Goal: Transaction & Acquisition: Book appointment/travel/reservation

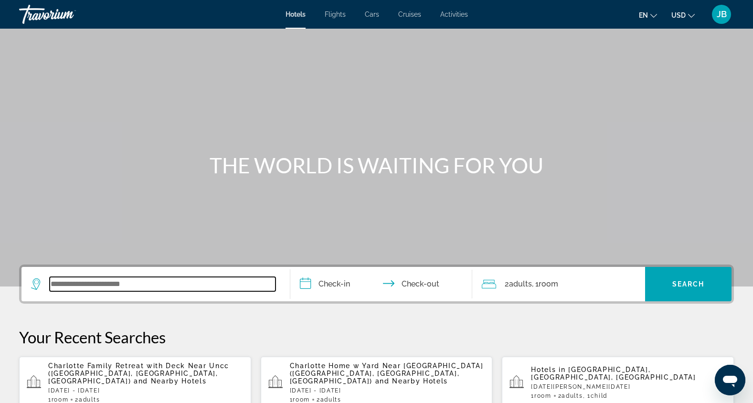
click at [141, 283] on input "Search widget" at bounding box center [163, 284] width 226 height 14
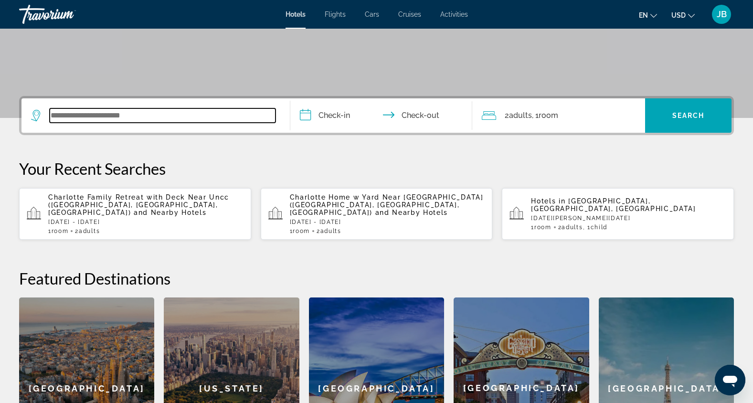
scroll to position [234, 0]
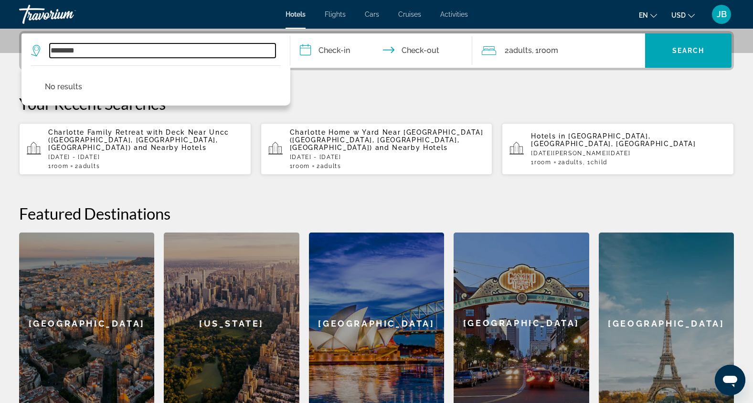
type input "********"
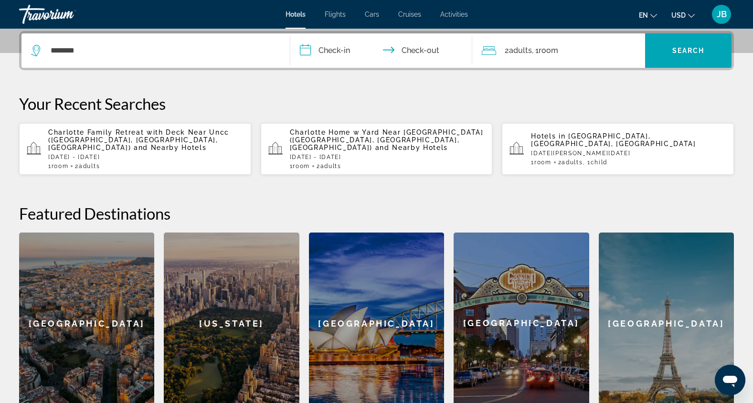
click at [329, 53] on input "**********" at bounding box center [383, 51] width 186 height 37
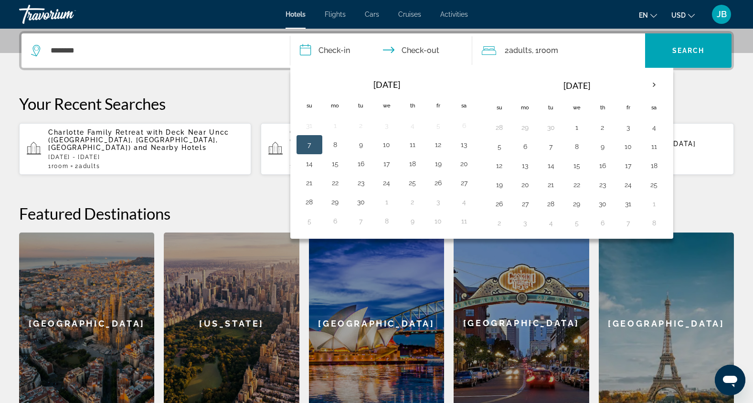
click at [311, 147] on button "7" at bounding box center [309, 144] width 15 height 13
click at [334, 144] on button "8" at bounding box center [335, 144] width 15 height 13
type input "**********"
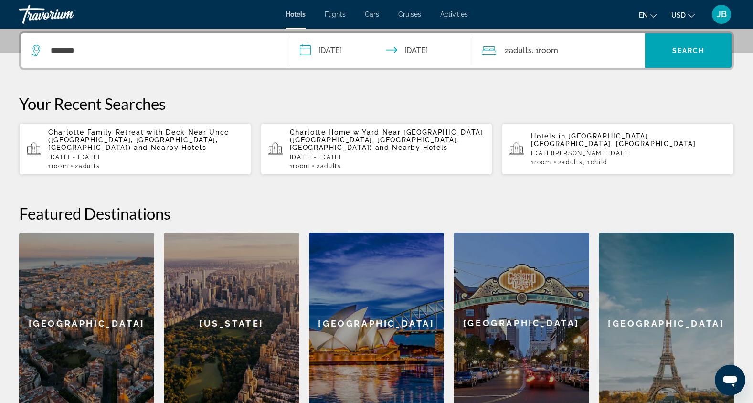
click at [580, 45] on div "2 Adult Adults , 1 Room rooms" at bounding box center [563, 50] width 163 height 13
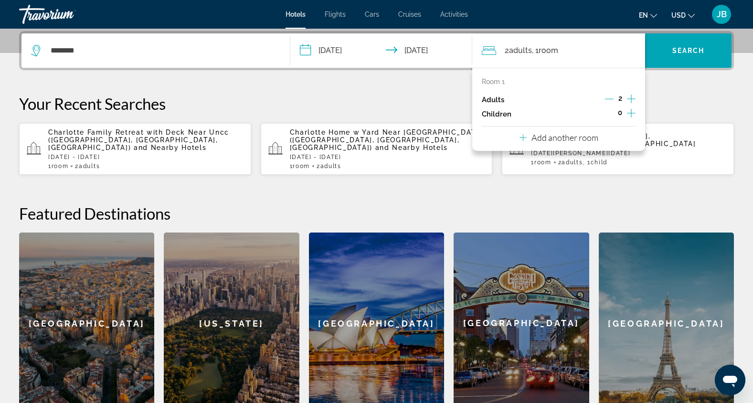
click at [612, 99] on icon "Decrement adults" at bounding box center [609, 99] width 9 height 9
click at [630, 113] on icon "Increment children" at bounding box center [631, 113] width 9 height 9
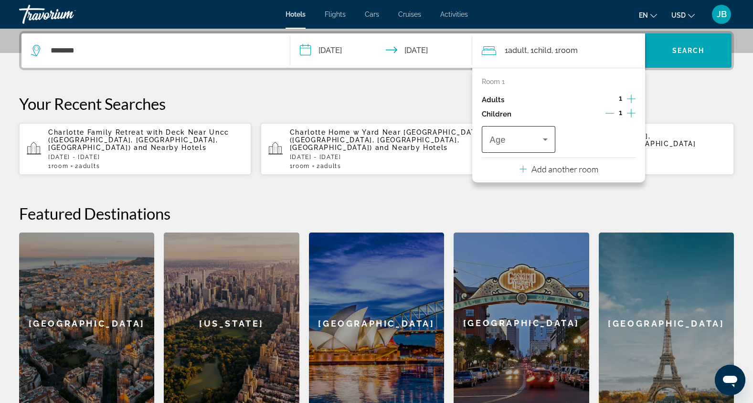
click at [539, 140] on span "Travelers: 1 adult, 1 child" at bounding box center [516, 139] width 53 height 11
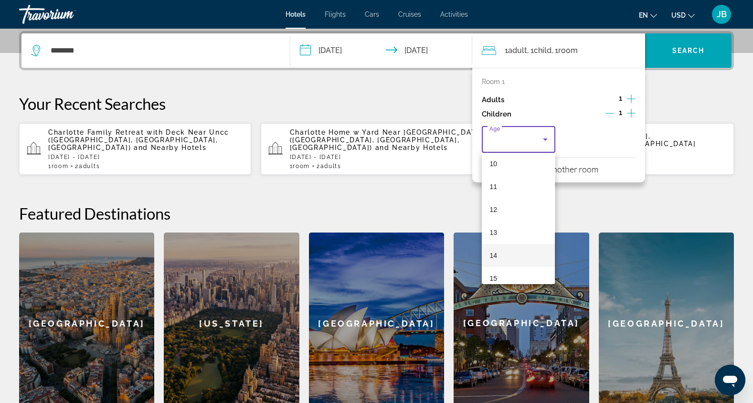
scroll to position [233, 0]
click at [502, 211] on mat-option "12" at bounding box center [518, 210] width 73 height 23
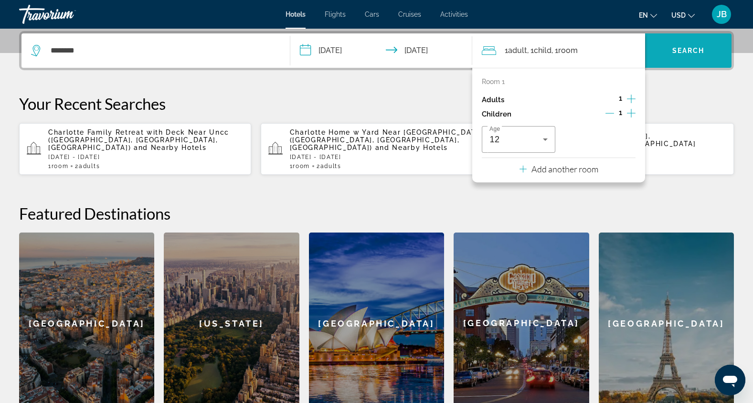
click at [673, 50] on span "Search" at bounding box center [689, 51] width 32 height 8
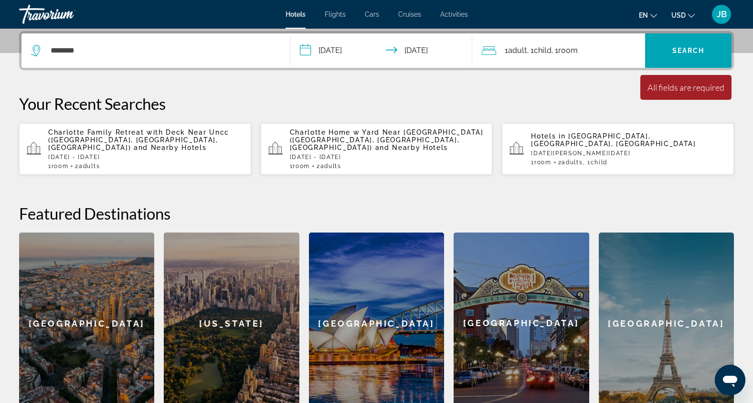
click at [602, 47] on div "1 Adult Adults , 1 Child Children , 1 Room rooms" at bounding box center [563, 50] width 163 height 13
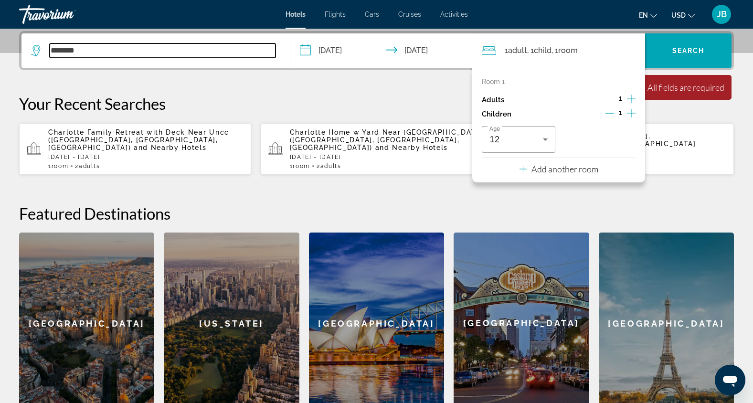
click at [118, 53] on input "********" at bounding box center [163, 50] width 226 height 14
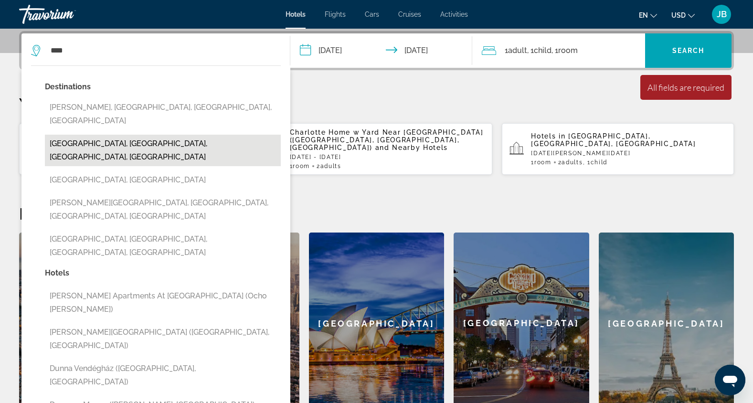
click at [62, 135] on button "[GEOGRAPHIC_DATA], [GEOGRAPHIC_DATA], [GEOGRAPHIC_DATA], [GEOGRAPHIC_DATA]" at bounding box center [163, 151] width 236 height 32
type input "**********"
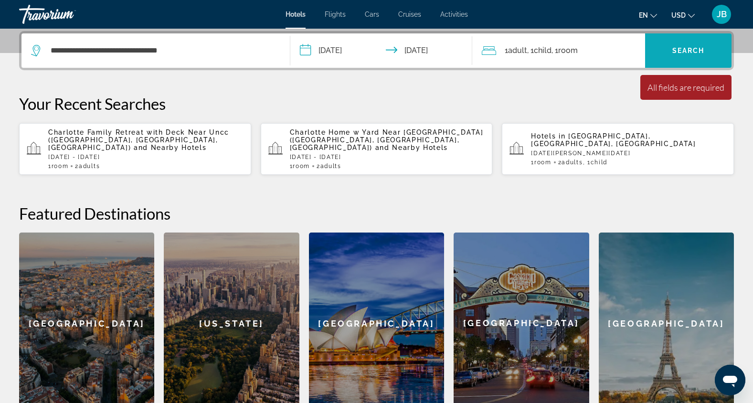
click at [693, 53] on span "Search" at bounding box center [689, 51] width 32 height 8
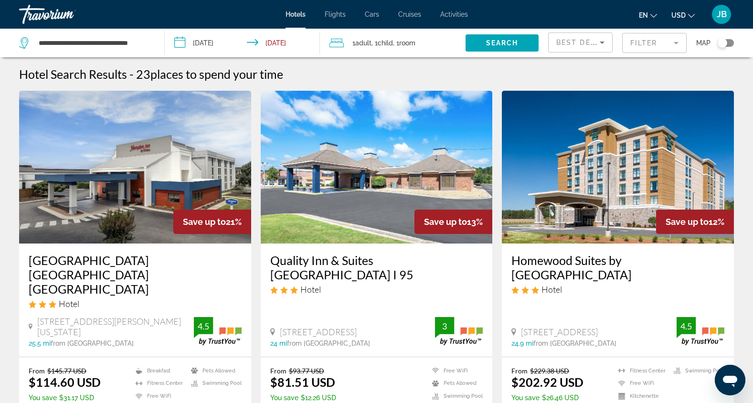
click at [670, 48] on mat-form-field "Filter" at bounding box center [654, 43] width 64 height 20
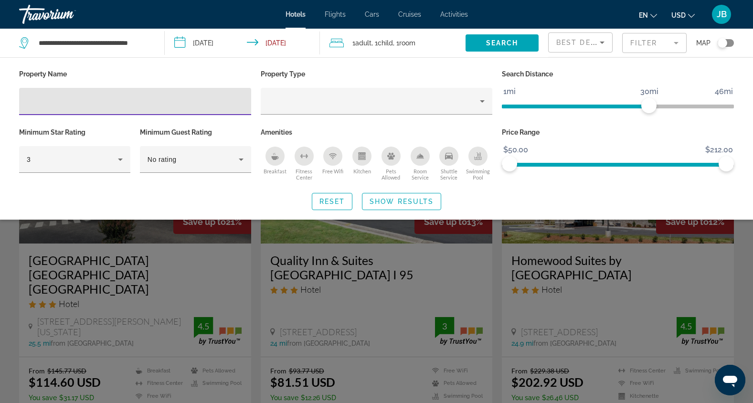
click at [561, 107] on span "ngx-slider" at bounding box center [575, 107] width 147 height 4
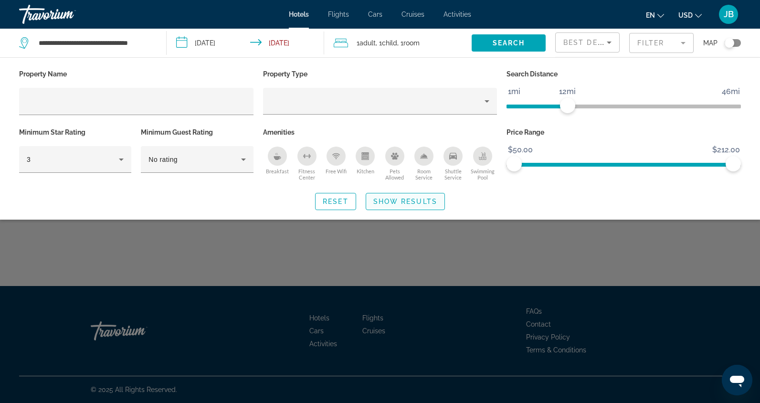
click at [396, 203] on span "Show Results" at bounding box center [406, 202] width 64 height 8
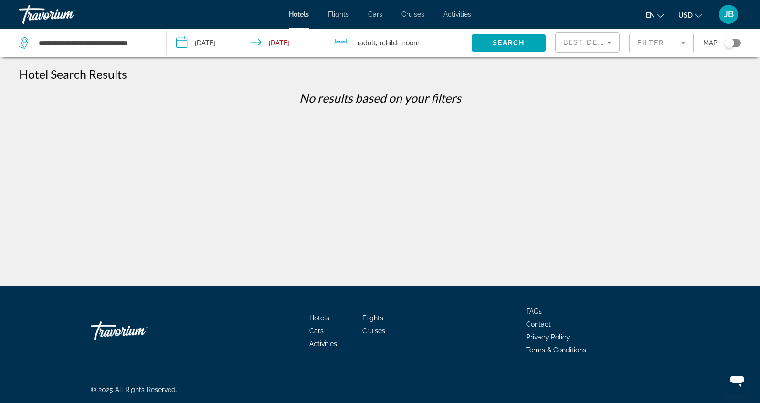
click at [670, 40] on mat-form-field "Filter" at bounding box center [662, 43] width 64 height 20
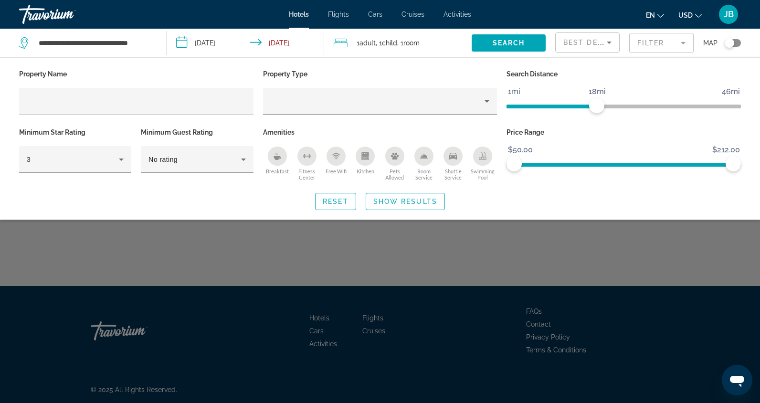
click at [598, 107] on span "ngx-slider" at bounding box center [624, 107] width 235 height 4
click at [633, 165] on span "ngx-slider" at bounding box center [573, 165] width 119 height 4
click at [423, 207] on span "Search widget" at bounding box center [405, 201] width 78 height 23
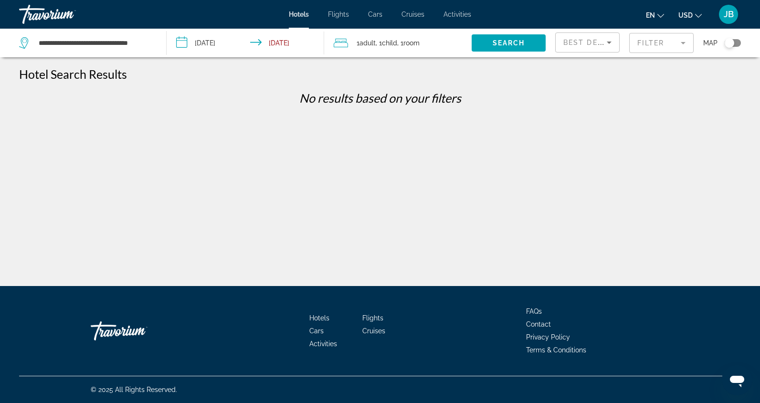
click at [661, 46] on mat-form-field "Filter" at bounding box center [662, 43] width 64 height 20
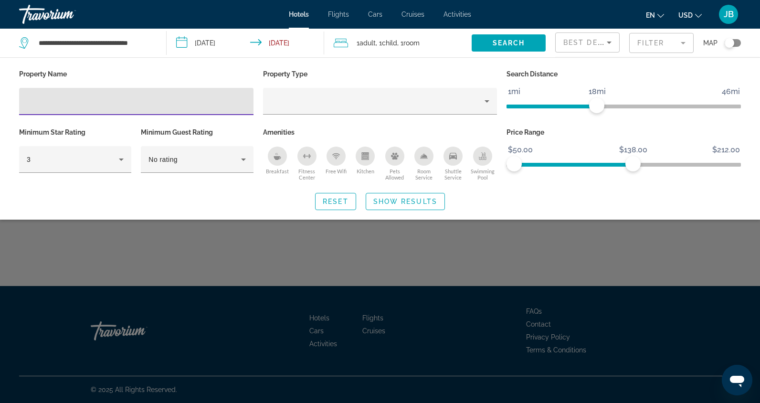
click at [635, 105] on span "ngx-slider" at bounding box center [624, 107] width 235 height 4
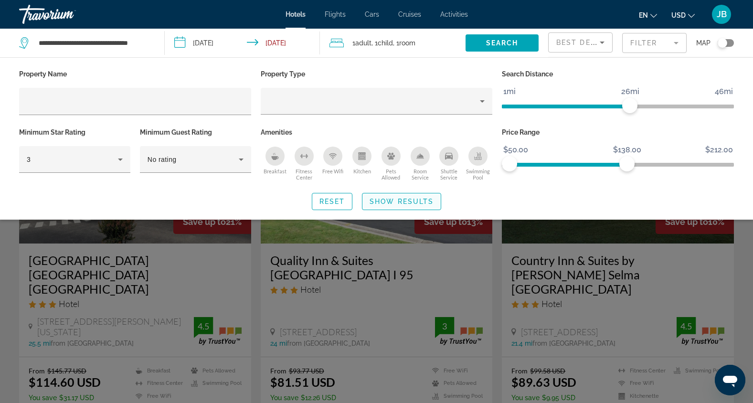
click at [417, 205] on span "Search widget" at bounding box center [402, 201] width 78 height 23
